Goal: Navigation & Orientation: Find specific page/section

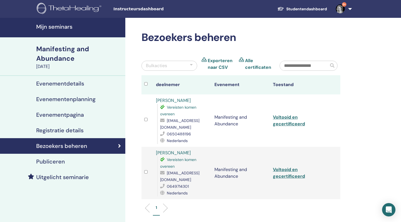
scroll to position [16, 0]
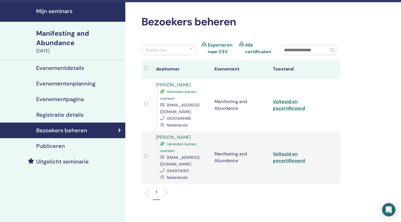
click at [52, 10] on h4 "Mijn seminars" at bounding box center [79, 11] width 86 height 7
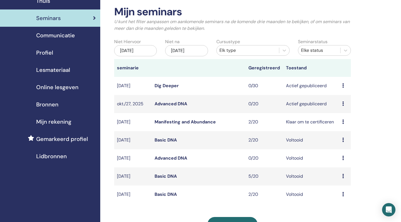
scroll to position [26, 0]
click at [56, 118] on span "Mijn rekening" at bounding box center [53, 121] width 35 height 8
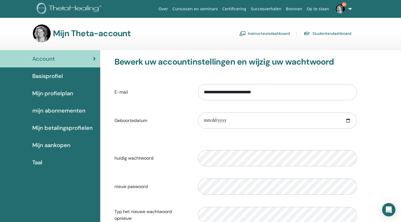
click at [255, 33] on link "Instructeursdashboard" at bounding box center [264, 33] width 51 height 9
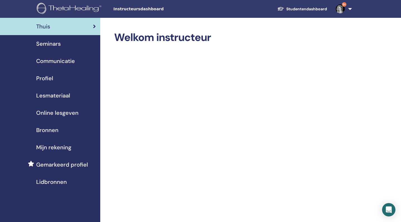
click at [63, 41] on div "Seminars" at bounding box center [49, 44] width 91 height 8
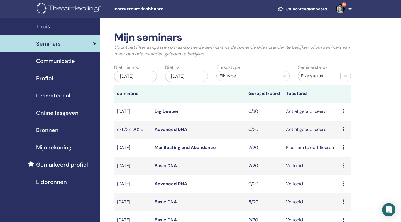
click at [51, 163] on span "Gemarkeerd profiel" at bounding box center [62, 164] width 52 height 8
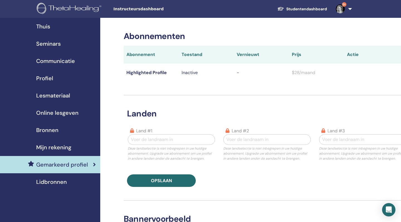
click at [52, 43] on span "Seminars" at bounding box center [48, 44] width 25 height 8
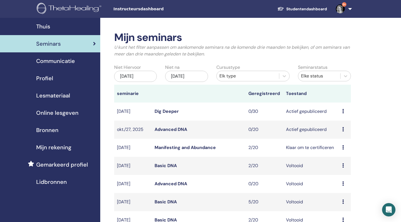
click at [301, 7] on link "Studentendashboard" at bounding box center [302, 9] width 59 height 10
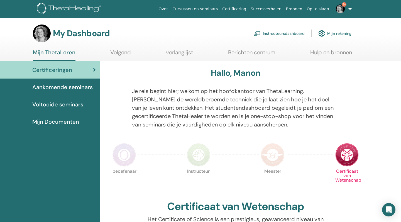
click at [74, 105] on span "Voltooide seminars" at bounding box center [57, 104] width 51 height 8
